Goal: Transaction & Acquisition: Subscribe to service/newsletter

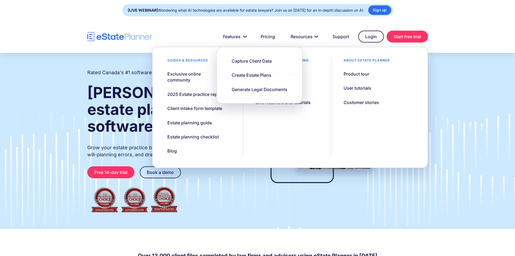
click at [168, 31] on nav "Features Capture Client Data Create Estate Plans Generate Legal Documents Prici…" at bounding box center [290, 37] width 276 height 12
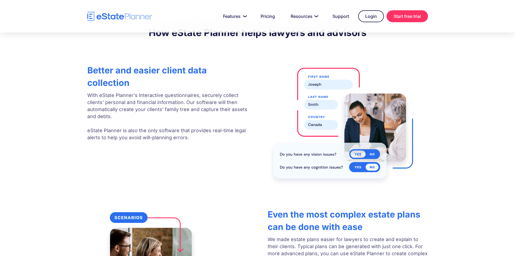
scroll to position [838, 0]
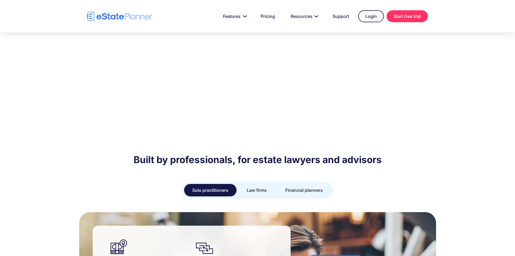
scroll to position [379, 0]
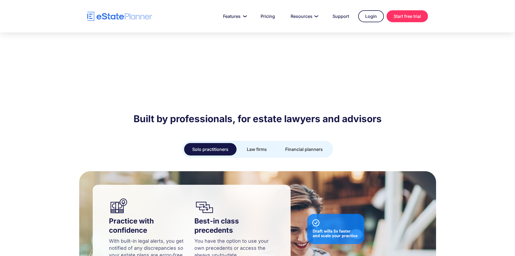
click at [205, 145] on div "Solo practitioners" at bounding box center [210, 149] width 36 height 8
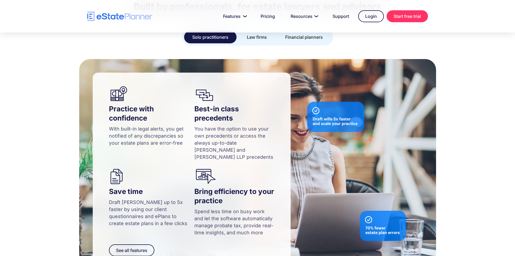
scroll to position [568, 0]
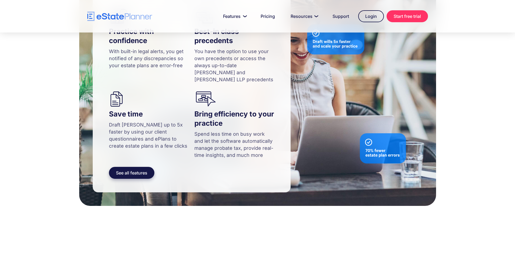
click at [135, 167] on link "See all features" at bounding box center [131, 173] width 45 height 12
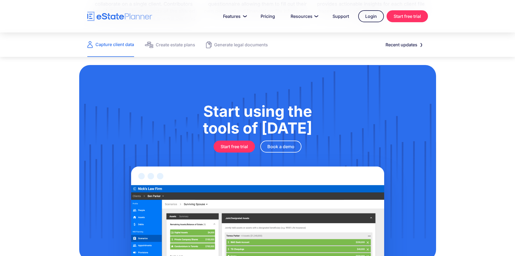
scroll to position [573, 0]
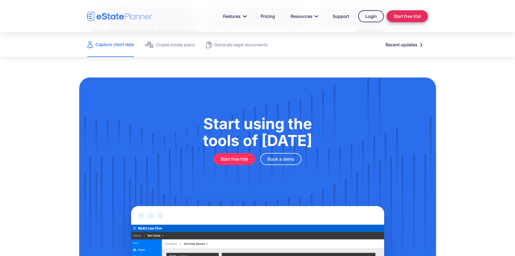
click at [405, 18] on link "Start free trial" at bounding box center [407, 16] width 41 height 12
